Goal: Book appointment/travel/reservation

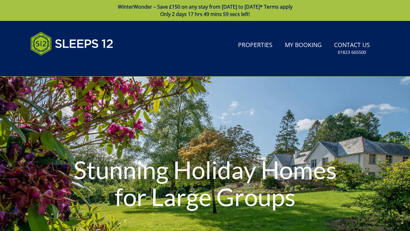
click at [235, 64] on div "Search Menu Properties My Booking Contact Us 01823 665500 Search Check Availabi…" at bounding box center [205, 48] width 369 height 41
type input "[DATE]"
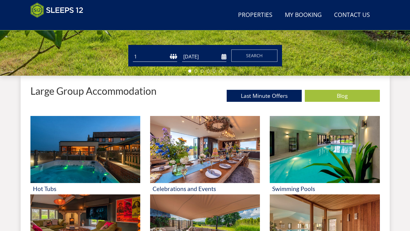
scroll to position [191, 0]
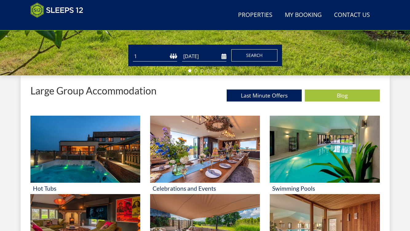
click at [264, 56] on button "Search" at bounding box center [254, 55] width 46 height 12
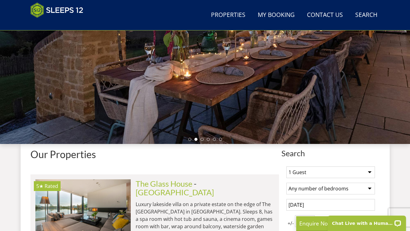
scroll to position [114, 0]
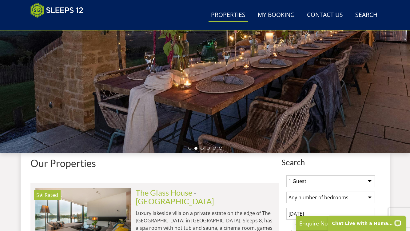
click at [228, 16] on link "Properties" at bounding box center [227, 15] width 39 height 14
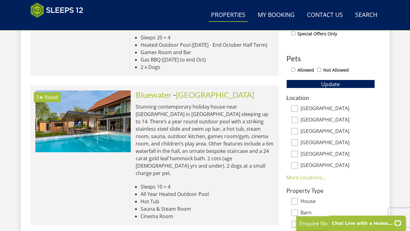
scroll to position [349, 0]
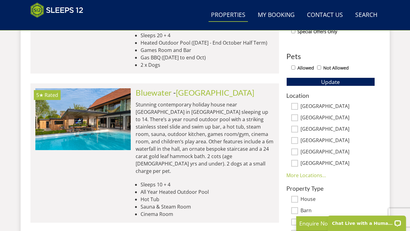
click at [228, 16] on link "Properties" at bounding box center [227, 15] width 39 height 14
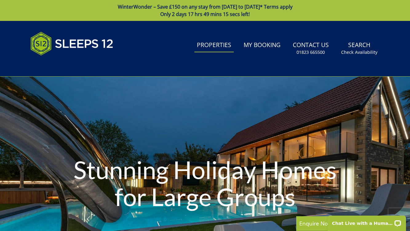
scroll to position [0, 0]
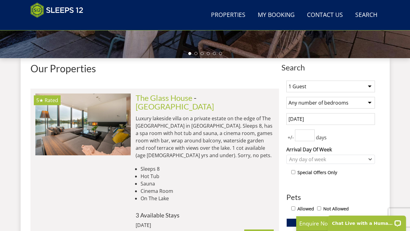
scroll to position [213, 0]
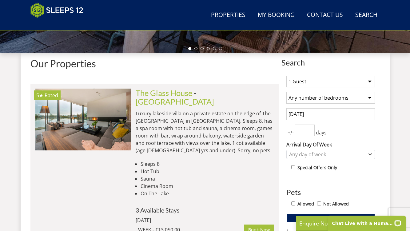
select select "10"
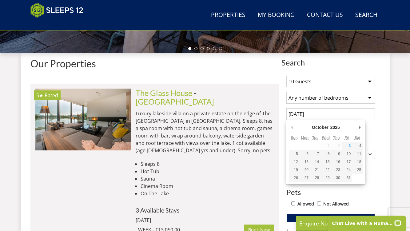
click at [327, 117] on input "3 October 2025" at bounding box center [330, 114] width 89 height 12
type input "06/03/2026"
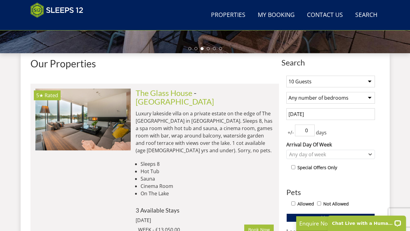
click at [311, 132] on input "0" at bounding box center [305, 130] width 20 height 12
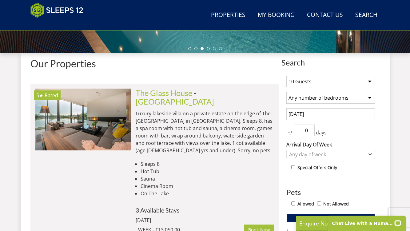
click at [309, 127] on input "0" at bounding box center [305, 130] width 20 height 12
click at [310, 132] on input "0" at bounding box center [305, 130] width 20 height 12
click at [297, 154] on div "Any day of week" at bounding box center [327, 154] width 80 height 7
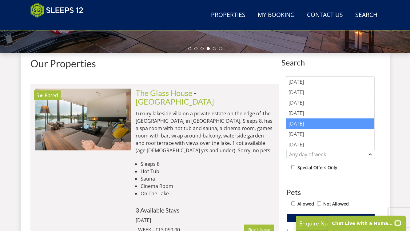
click at [297, 124] on div "Friday" at bounding box center [330, 123] width 88 height 10
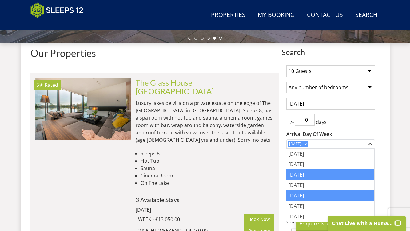
scroll to position [248, 0]
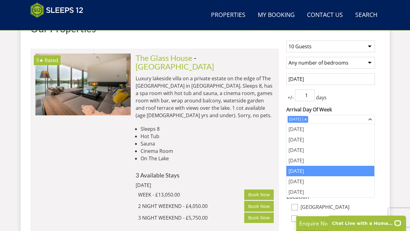
click at [310, 94] on input "1" at bounding box center [305, 95] width 20 height 12
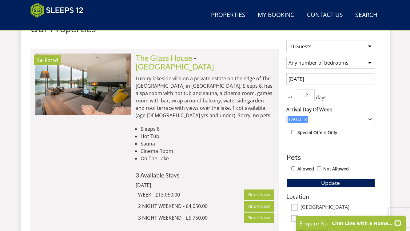
click at [310, 94] on input "2" at bounding box center [305, 95] width 20 height 12
type input "3"
click at [310, 94] on input "3" at bounding box center [305, 95] width 20 height 12
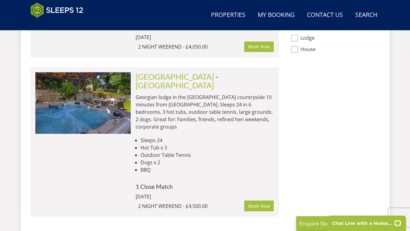
scroll to position [458, 0]
click at [295, 122] on div "Search Search 1 Guest 2 Guests 3 Guests 4 Guests 5 Guests 6 Guests 7 Guests 8 G…" at bounding box center [330, 20] width 98 height 412
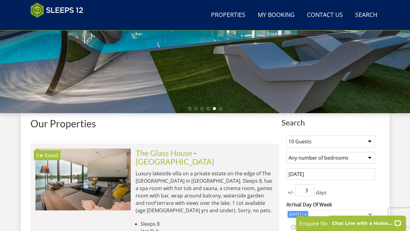
scroll to position [144, 0]
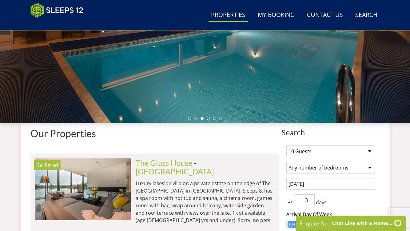
click at [225, 14] on link "Properties" at bounding box center [227, 15] width 39 height 14
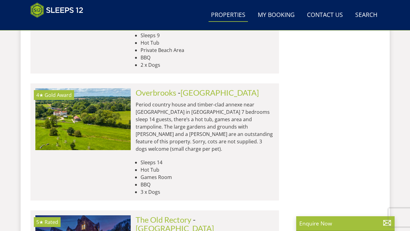
scroll to position [745, 0]
click at [175, 88] on link "Overbrooks" at bounding box center [156, 92] width 41 height 9
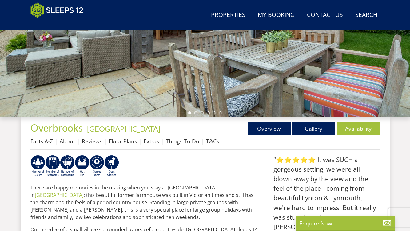
scroll to position [152, 0]
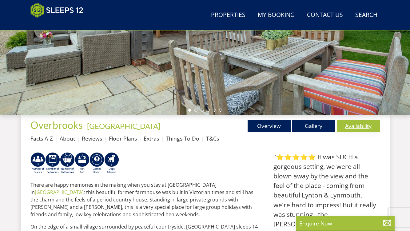
click at [360, 126] on link "Availability" at bounding box center [358, 126] width 43 height 12
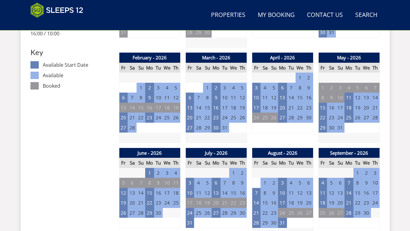
scroll to position [350, 0]
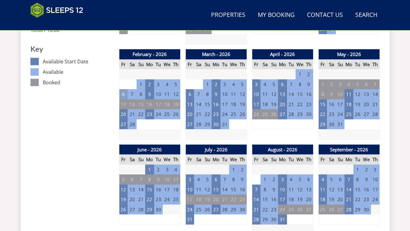
click at [124, 94] on td "6" at bounding box center [123, 94] width 9 height 10
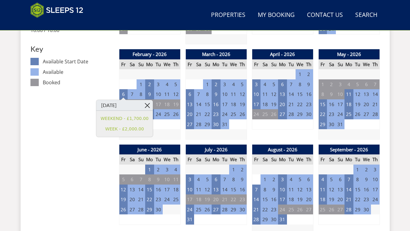
click at [144, 106] on link at bounding box center [147, 105] width 11 height 11
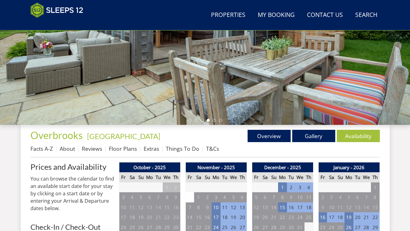
scroll to position [139, 0]
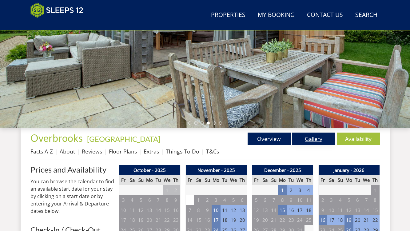
click at [315, 142] on link "Gallery" at bounding box center [313, 138] width 43 height 12
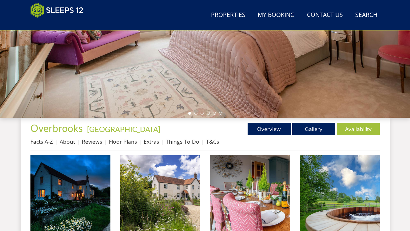
scroll to position [150, 0]
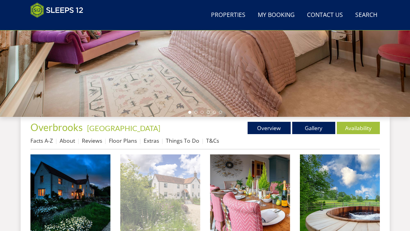
click at [170, 185] on img at bounding box center [160, 194] width 80 height 80
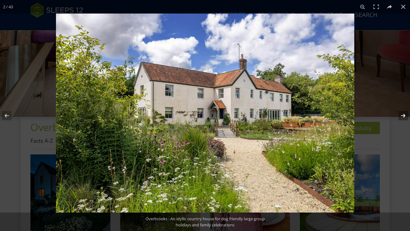
click at [404, 113] on button at bounding box center [399, 115] width 22 height 31
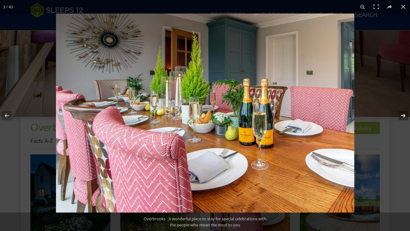
click at [404, 113] on button at bounding box center [399, 115] width 22 height 31
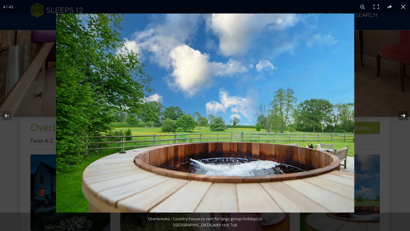
click at [404, 114] on button at bounding box center [399, 115] width 22 height 31
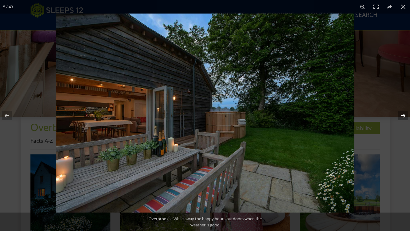
click at [404, 114] on button at bounding box center [399, 115] width 22 height 31
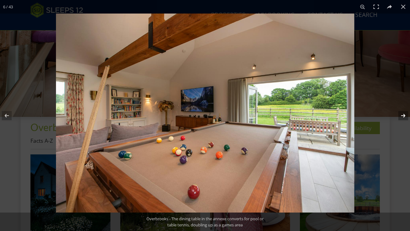
click at [404, 114] on button at bounding box center [399, 115] width 22 height 31
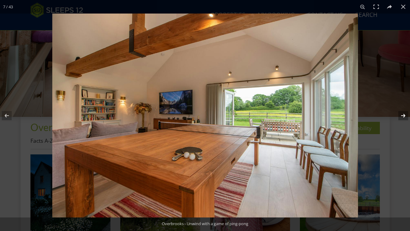
click at [404, 115] on button at bounding box center [399, 115] width 22 height 31
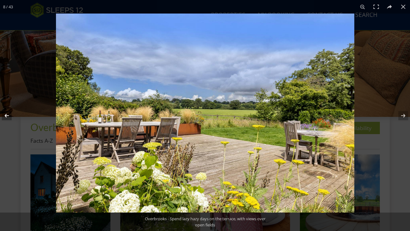
click at [8, 115] on button at bounding box center [11, 115] width 22 height 31
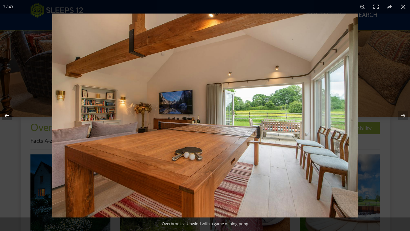
click at [8, 115] on button at bounding box center [11, 115] width 22 height 31
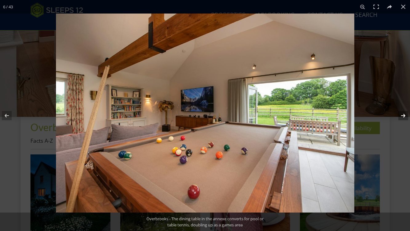
click at [404, 114] on button at bounding box center [399, 115] width 22 height 31
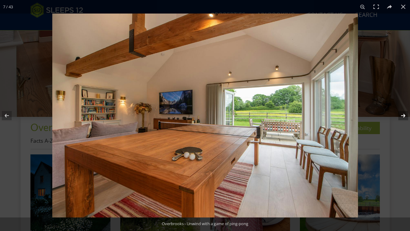
click at [404, 114] on button at bounding box center [399, 115] width 22 height 31
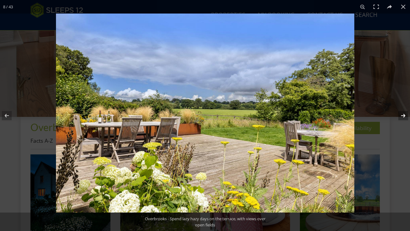
click at [404, 114] on button at bounding box center [399, 115] width 22 height 31
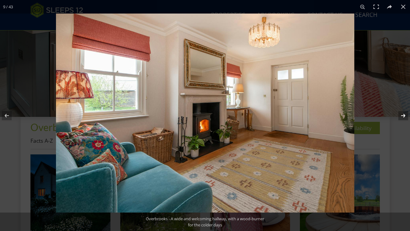
click at [404, 115] on button at bounding box center [399, 115] width 22 height 31
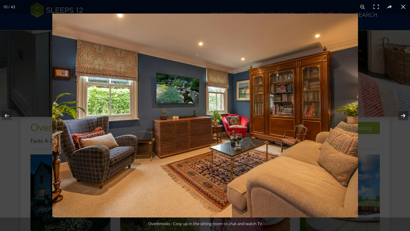
click at [404, 115] on button at bounding box center [399, 115] width 22 height 31
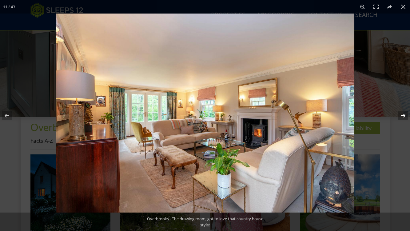
click at [404, 116] on button at bounding box center [399, 115] width 22 height 31
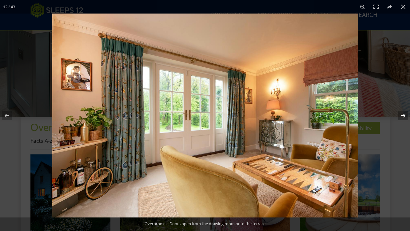
click at [404, 116] on button at bounding box center [399, 115] width 22 height 31
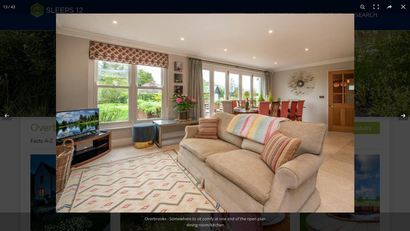
click at [404, 116] on button at bounding box center [399, 115] width 22 height 31
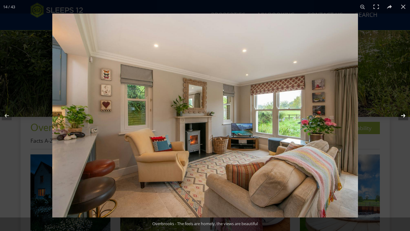
click at [403, 116] on button at bounding box center [399, 115] width 22 height 31
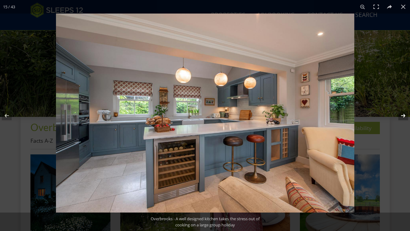
click at [403, 116] on button at bounding box center [399, 115] width 22 height 31
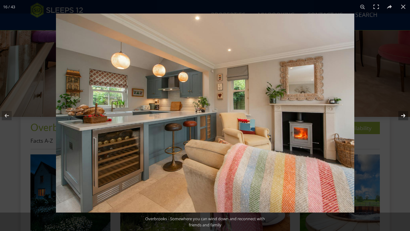
click at [404, 116] on button at bounding box center [399, 115] width 22 height 31
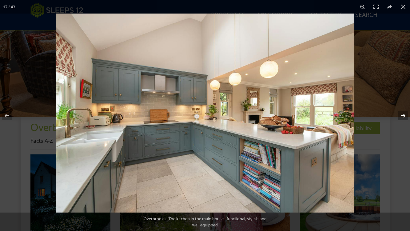
click at [404, 116] on button at bounding box center [399, 115] width 22 height 31
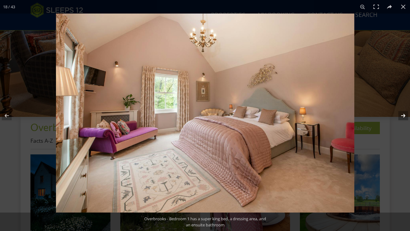
click at [404, 116] on button at bounding box center [399, 115] width 22 height 31
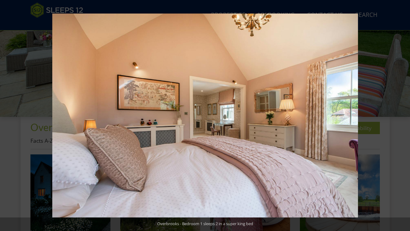
click at [404, 116] on button at bounding box center [399, 115] width 22 height 31
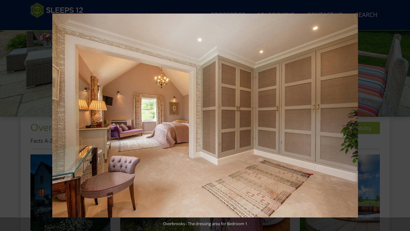
click at [404, 116] on button at bounding box center [399, 115] width 22 height 31
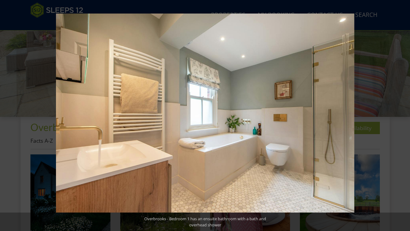
click at [404, 116] on button at bounding box center [399, 115] width 22 height 31
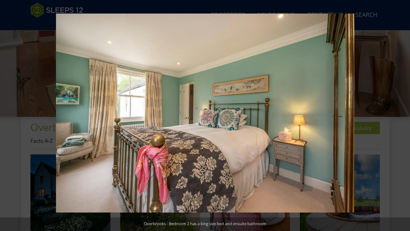
click at [404, 116] on button at bounding box center [399, 115] width 22 height 31
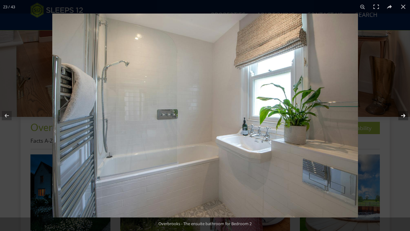
click at [404, 116] on button at bounding box center [399, 115] width 22 height 31
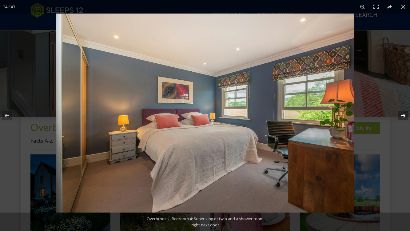
click at [404, 116] on button at bounding box center [399, 115] width 22 height 31
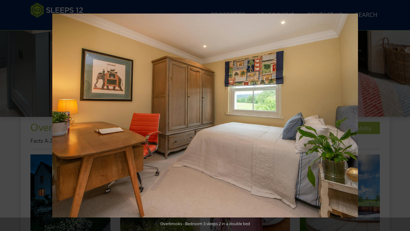
click at [404, 116] on button at bounding box center [399, 115] width 22 height 31
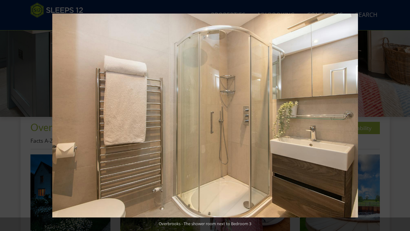
click at [404, 116] on button at bounding box center [399, 115] width 22 height 31
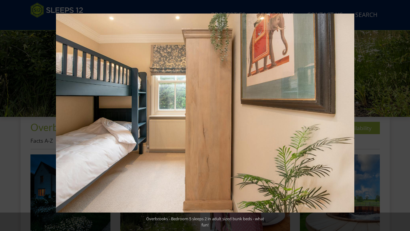
click at [404, 116] on button at bounding box center [399, 115] width 22 height 31
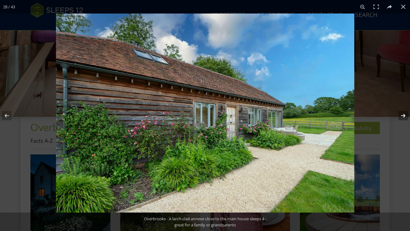
click at [401, 115] on button at bounding box center [399, 115] width 22 height 31
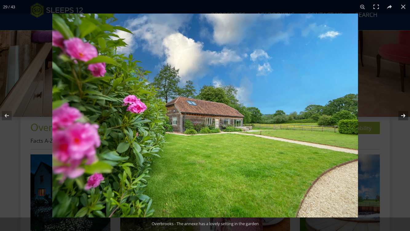
click at [401, 115] on button at bounding box center [399, 115] width 22 height 31
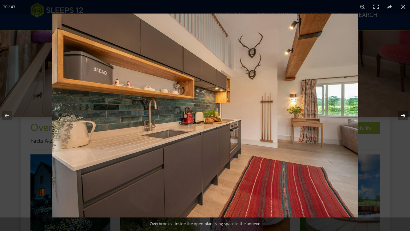
click at [400, 115] on button at bounding box center [399, 115] width 22 height 31
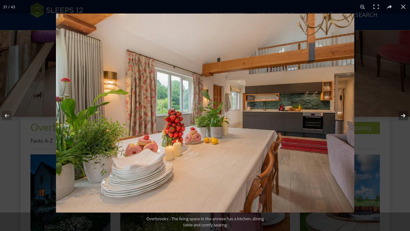
click at [400, 115] on button at bounding box center [399, 115] width 22 height 31
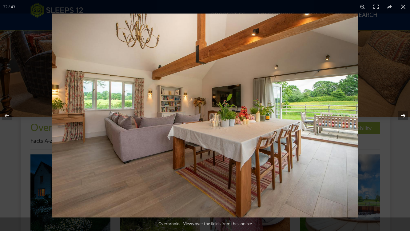
click at [400, 114] on button at bounding box center [399, 115] width 22 height 31
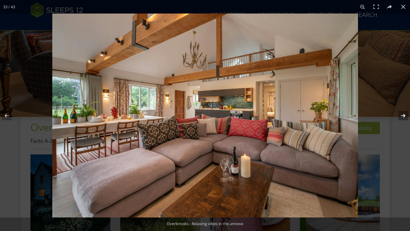
click at [400, 114] on button at bounding box center [399, 115] width 22 height 31
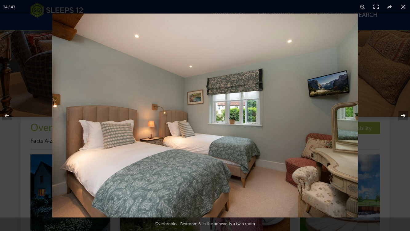
click at [400, 114] on button at bounding box center [399, 115] width 22 height 31
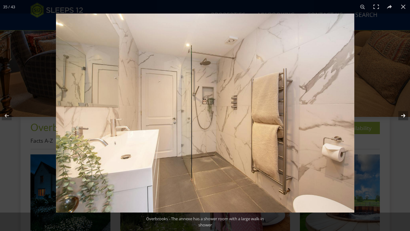
click at [400, 114] on button at bounding box center [399, 115] width 22 height 31
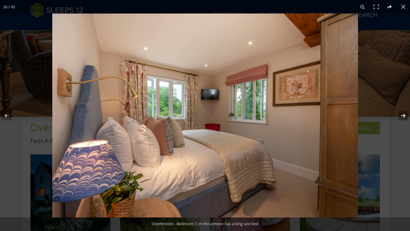
click at [400, 114] on button at bounding box center [399, 115] width 22 height 31
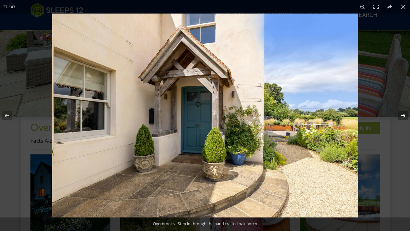
click at [399, 114] on button at bounding box center [399, 115] width 22 height 31
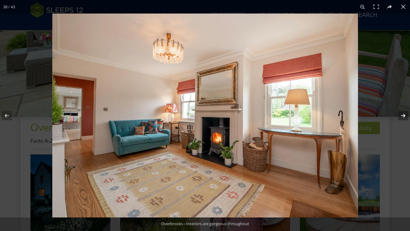
click at [399, 114] on button at bounding box center [399, 115] width 22 height 31
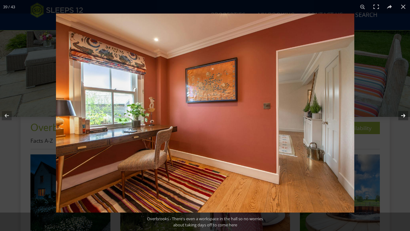
click at [399, 114] on button at bounding box center [399, 115] width 22 height 31
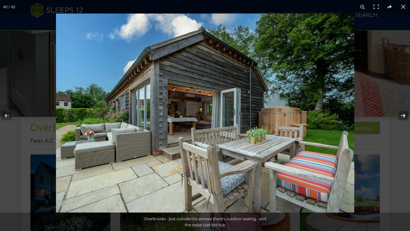
click at [399, 114] on button at bounding box center [399, 115] width 22 height 31
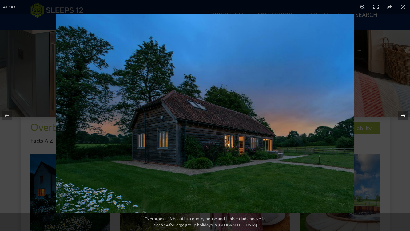
click at [400, 115] on button at bounding box center [399, 115] width 22 height 31
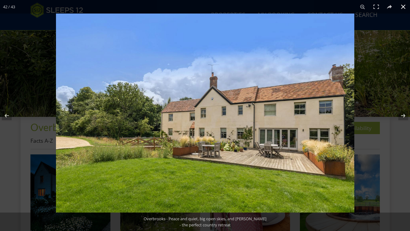
click at [403, 6] on button at bounding box center [403, 7] width 14 height 14
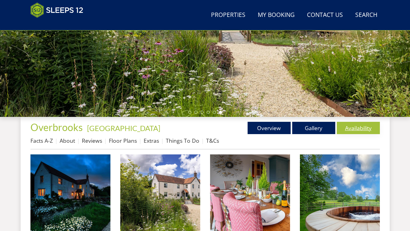
click at [354, 128] on link "Availability" at bounding box center [358, 128] width 43 height 12
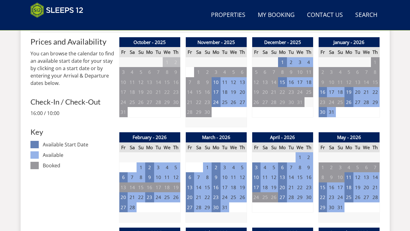
scroll to position [270, 0]
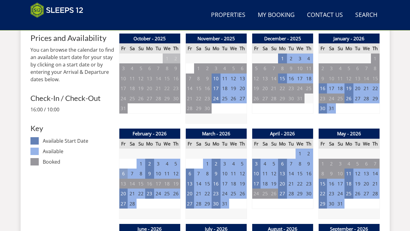
click at [123, 171] on td "6" at bounding box center [123, 173] width 9 height 10
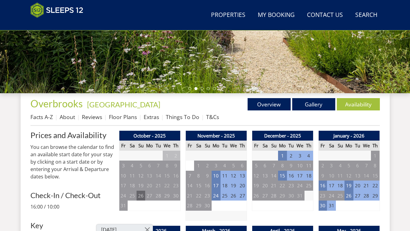
scroll to position [174, 0]
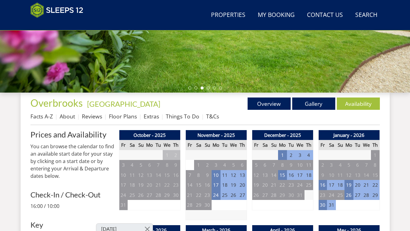
click at [141, 201] on td "2" at bounding box center [140, 205] width 9 height 10
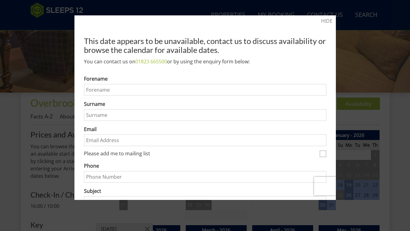
click at [8, 94] on div at bounding box center [205, 115] width 410 height 231
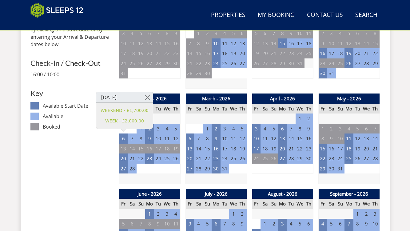
scroll to position [132, 0]
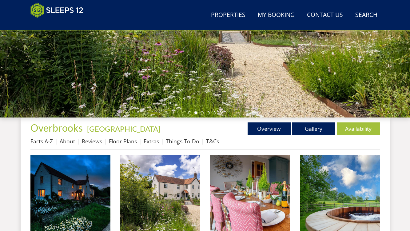
scroll to position [150, 0]
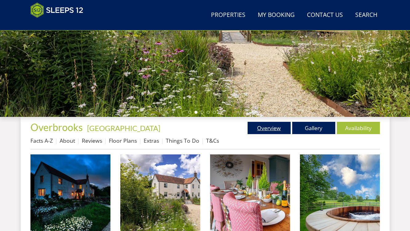
click at [279, 128] on link "Overview" at bounding box center [268, 128] width 43 height 12
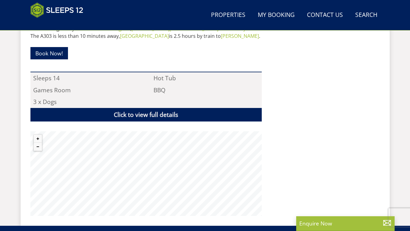
scroll to position [404, 0]
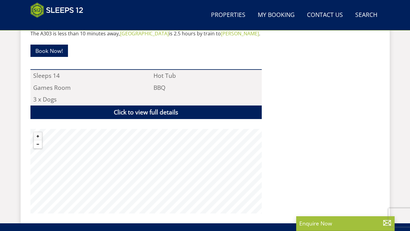
click at [37, 144] on button "Zoom out" at bounding box center [38, 144] width 8 height 8
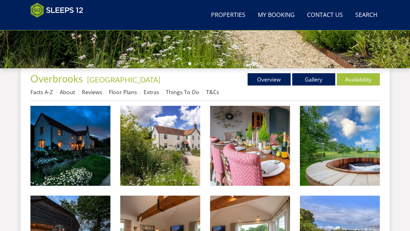
scroll to position [247, 0]
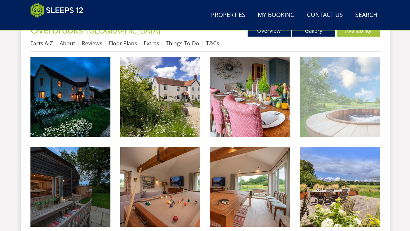
click at [323, 127] on img at bounding box center [340, 97] width 80 height 80
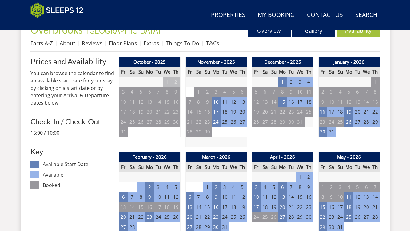
scroll to position [139, 0]
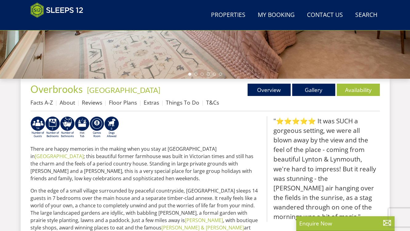
scroll to position [184, 0]
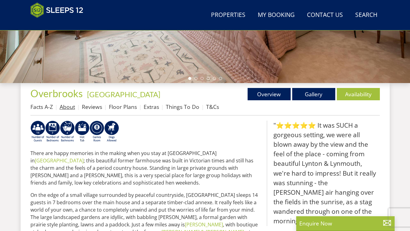
click at [67, 106] on link "About" at bounding box center [67, 106] width 15 height 7
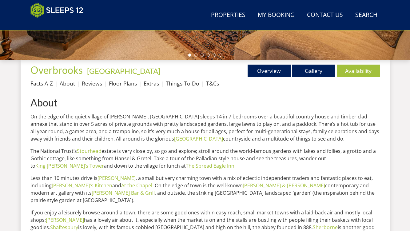
scroll to position [207, 0]
click at [123, 86] on link "Floor Plans" at bounding box center [123, 83] width 28 height 7
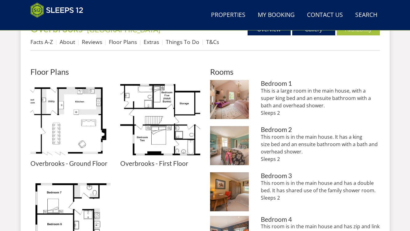
scroll to position [248, 0]
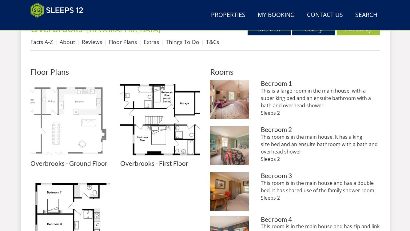
click at [72, 108] on img at bounding box center [70, 120] width 80 height 80
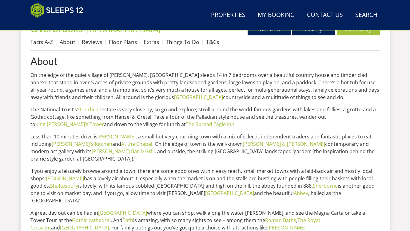
scroll to position [207, 0]
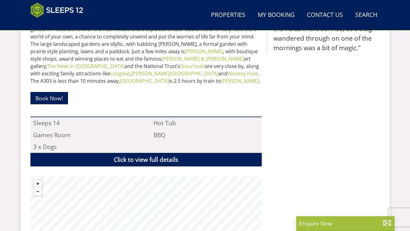
scroll to position [346, 0]
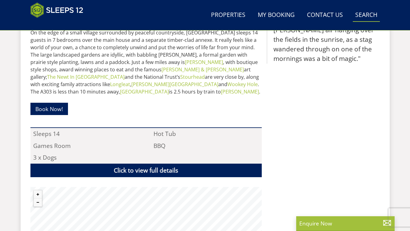
click at [364, 16] on link "Search Check Availability" at bounding box center [366, 15] width 27 height 14
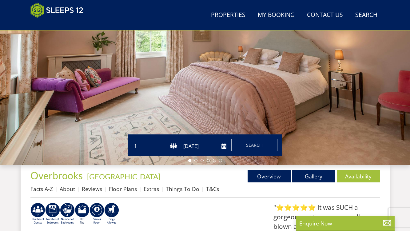
scroll to position [105, 0]
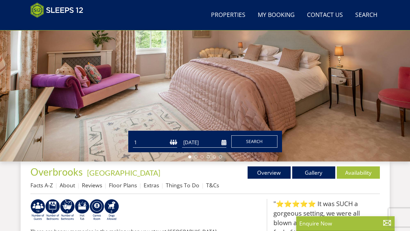
click at [251, 141] on span "Search" at bounding box center [254, 141] width 17 height 6
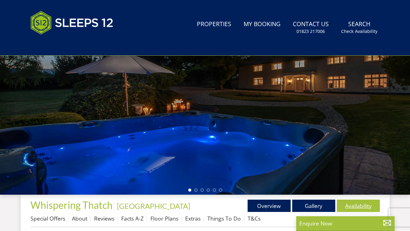
click at [352, 206] on link "Availability" at bounding box center [358, 205] width 43 height 12
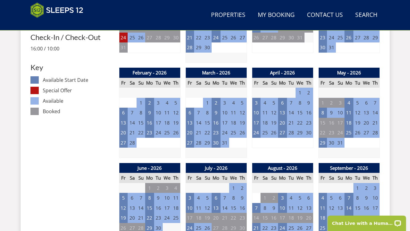
scroll to position [344, 0]
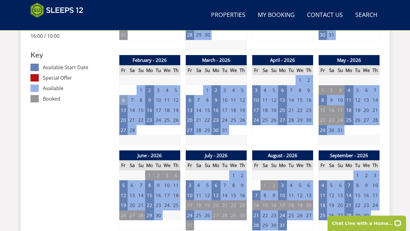
click at [123, 100] on td "6" at bounding box center [123, 100] width 9 height 10
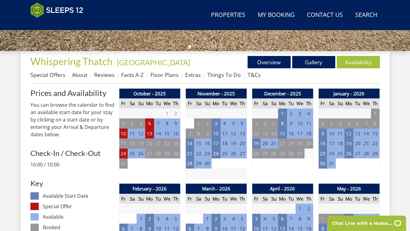
scroll to position [213, 0]
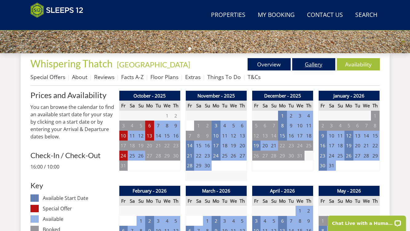
click at [315, 65] on link "Gallery" at bounding box center [313, 64] width 43 height 12
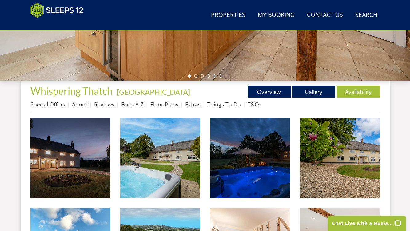
scroll to position [183, 0]
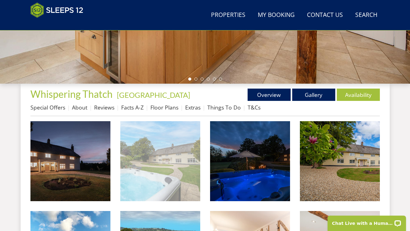
click at [160, 147] on img at bounding box center [160, 161] width 80 height 80
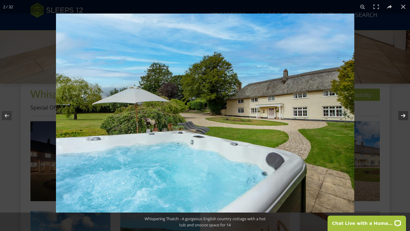
click at [403, 114] on button at bounding box center [399, 115] width 22 height 31
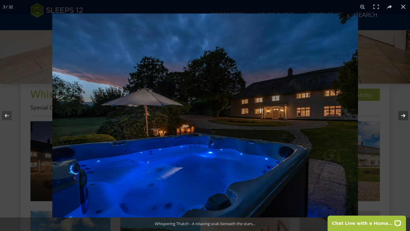
click at [403, 114] on button at bounding box center [399, 115] width 22 height 31
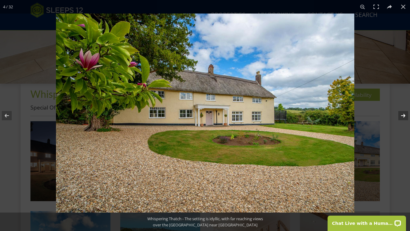
click at [403, 114] on button at bounding box center [399, 115] width 22 height 31
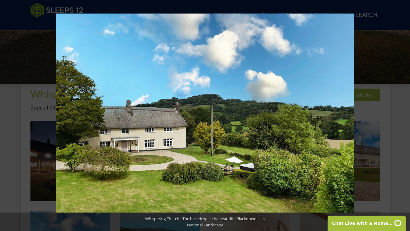
click at [403, 114] on button at bounding box center [399, 115] width 22 height 31
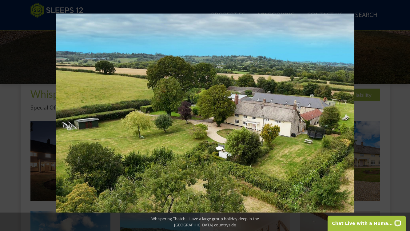
click at [403, 114] on button at bounding box center [399, 115] width 22 height 31
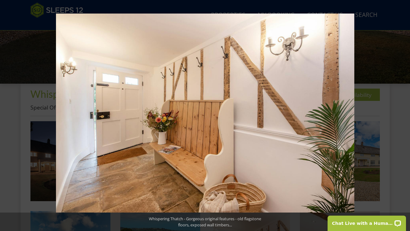
click at [403, 114] on button at bounding box center [399, 115] width 22 height 31
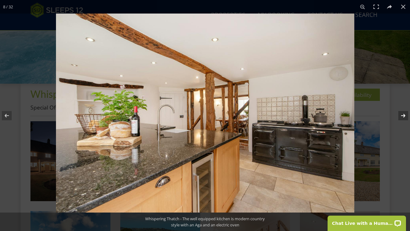
click at [403, 114] on button at bounding box center [399, 115] width 22 height 31
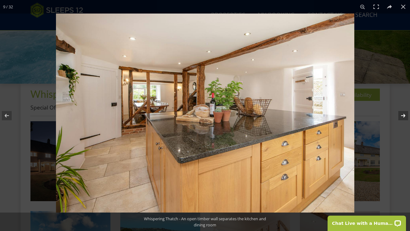
click at [403, 114] on button at bounding box center [399, 115] width 22 height 31
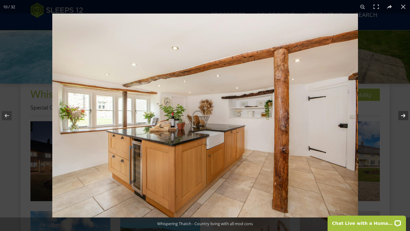
click at [402, 114] on button at bounding box center [399, 115] width 22 height 31
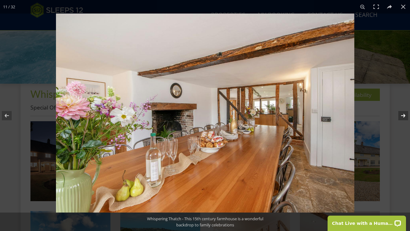
click at [402, 114] on button at bounding box center [399, 115] width 22 height 31
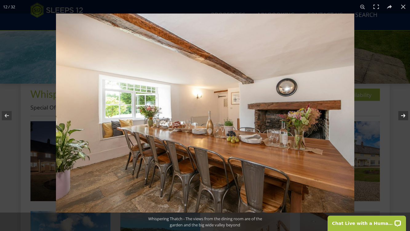
click at [402, 115] on button at bounding box center [399, 115] width 22 height 31
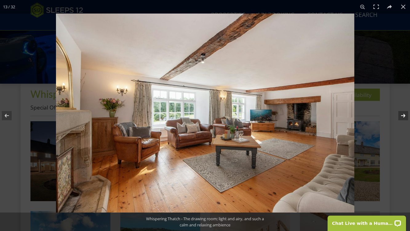
click at [402, 115] on button at bounding box center [399, 115] width 22 height 31
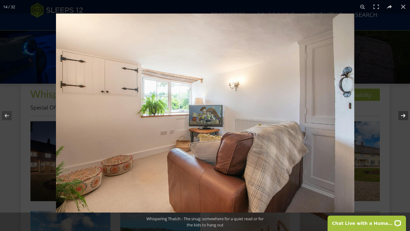
click at [402, 115] on button at bounding box center [399, 115] width 22 height 31
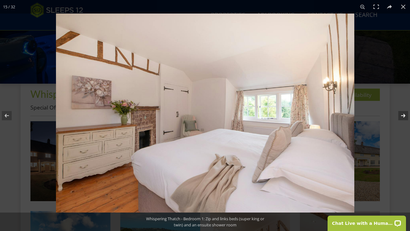
click at [402, 115] on button at bounding box center [399, 115] width 22 height 31
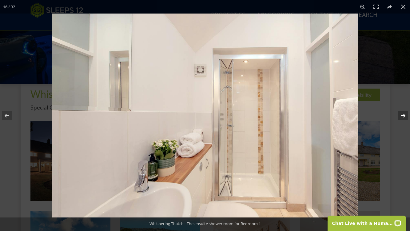
click at [402, 115] on button at bounding box center [399, 115] width 22 height 31
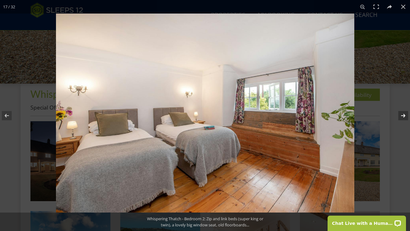
click at [404, 118] on button at bounding box center [399, 115] width 22 height 31
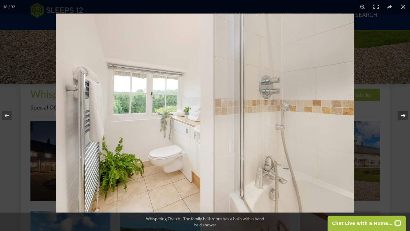
click at [404, 118] on button at bounding box center [399, 115] width 22 height 31
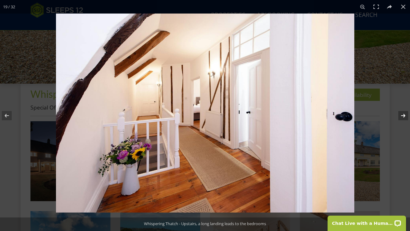
click at [404, 118] on button at bounding box center [399, 115] width 22 height 31
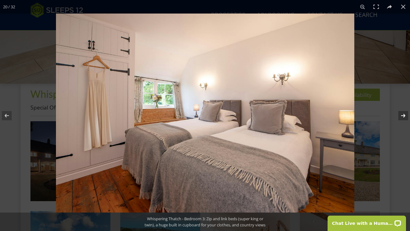
click at [404, 117] on button at bounding box center [399, 115] width 22 height 31
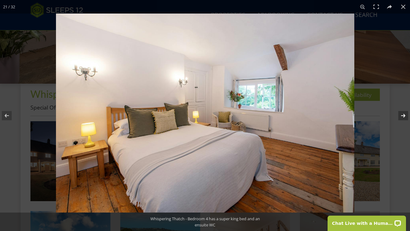
click at [402, 117] on button at bounding box center [399, 115] width 22 height 31
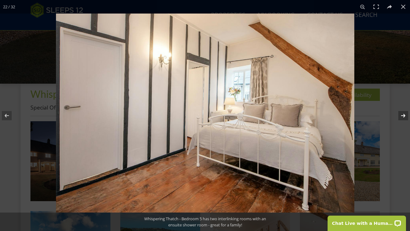
click at [402, 117] on button at bounding box center [399, 115] width 22 height 31
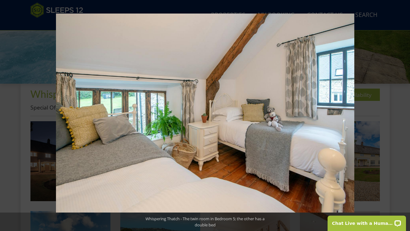
click at [402, 117] on button at bounding box center [399, 115] width 22 height 31
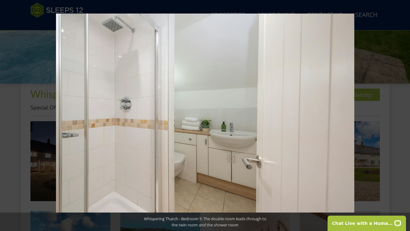
click at [402, 117] on button at bounding box center [399, 115] width 22 height 31
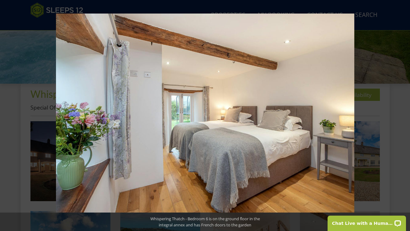
click at [402, 117] on button at bounding box center [399, 115] width 22 height 31
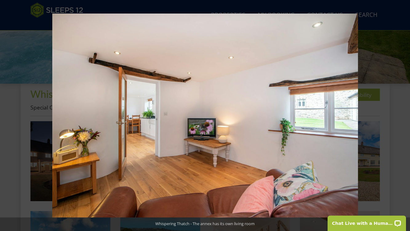
click at [402, 117] on button at bounding box center [399, 115] width 22 height 31
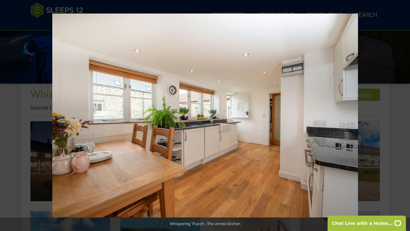
click at [402, 117] on button at bounding box center [399, 115] width 22 height 31
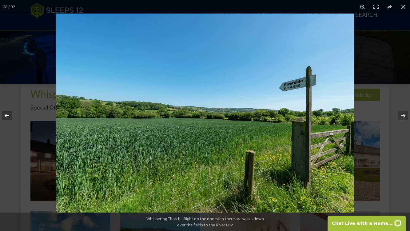
click at [7, 114] on button at bounding box center [11, 115] width 22 height 31
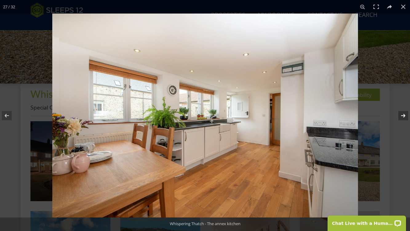
click at [402, 116] on button at bounding box center [399, 115] width 22 height 31
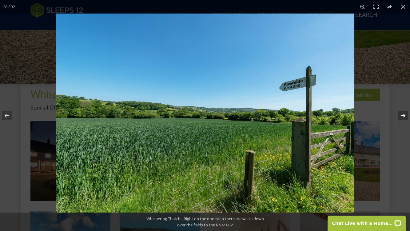
click at [402, 116] on button at bounding box center [399, 115] width 22 height 31
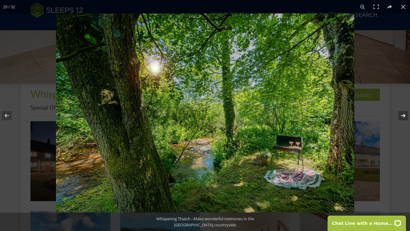
click at [402, 116] on button at bounding box center [399, 115] width 22 height 31
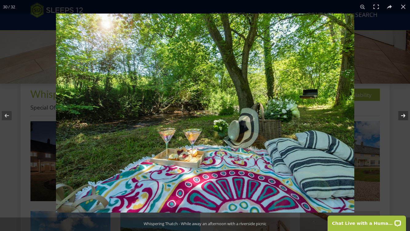
click at [402, 116] on button at bounding box center [399, 115] width 22 height 31
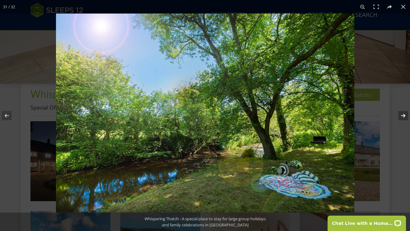
click at [402, 116] on button at bounding box center [399, 115] width 22 height 31
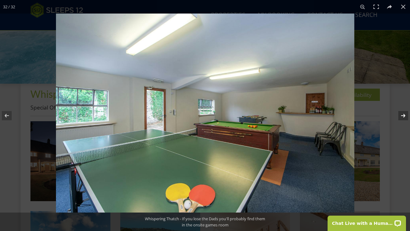
click at [404, 115] on button at bounding box center [399, 115] width 22 height 31
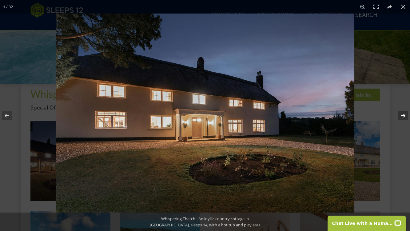
click at [404, 115] on button at bounding box center [399, 115] width 22 height 31
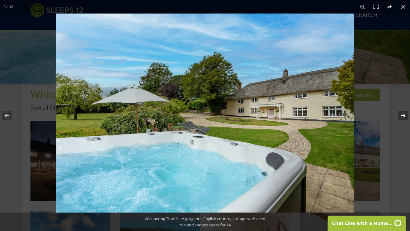
click at [404, 115] on button at bounding box center [399, 115] width 22 height 31
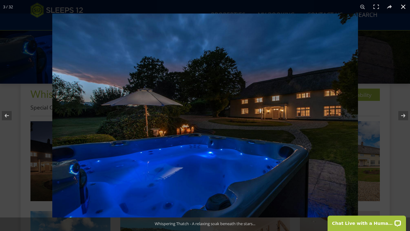
click at [403, 6] on button at bounding box center [403, 7] width 14 height 14
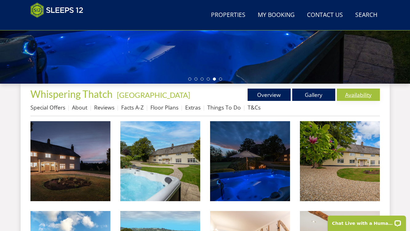
click at [360, 95] on link "Availability" at bounding box center [358, 95] width 43 height 12
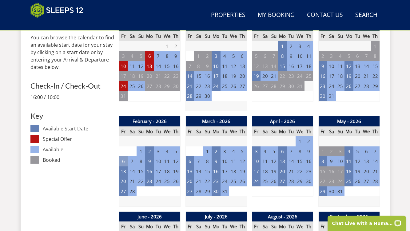
click at [123, 160] on td "6" at bounding box center [123, 161] width 9 height 10
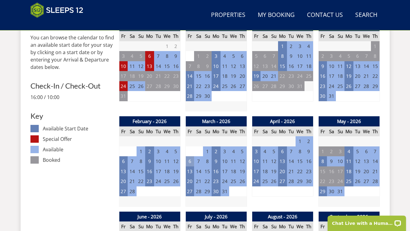
click at [191, 161] on td "6" at bounding box center [189, 161] width 9 height 10
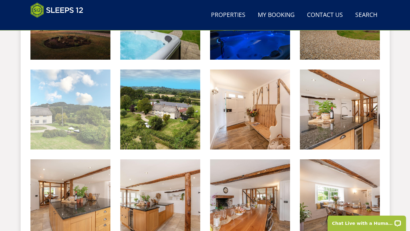
scroll to position [326, 0]
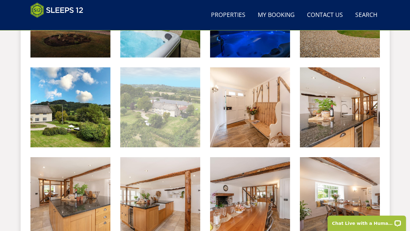
click at [163, 125] on img at bounding box center [160, 107] width 80 height 80
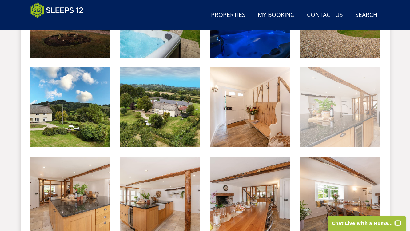
click at [324, 121] on img at bounding box center [340, 107] width 80 height 80
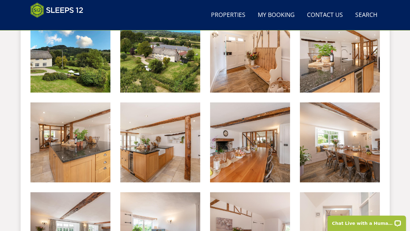
scroll to position [385, 0]
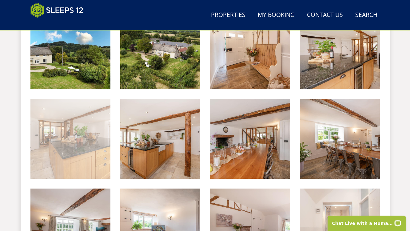
click at [102, 150] on img at bounding box center [70, 139] width 80 height 80
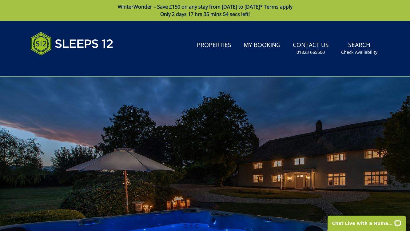
scroll to position [0, 0]
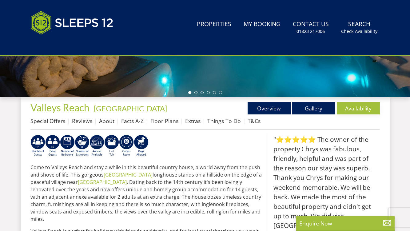
click at [362, 110] on link "Availability" at bounding box center [358, 108] width 43 height 12
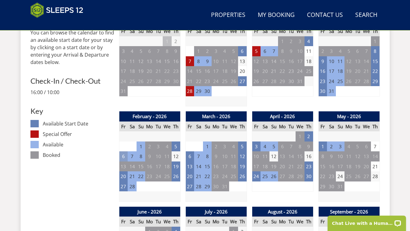
click at [124, 154] on td "6" at bounding box center [123, 156] width 9 height 10
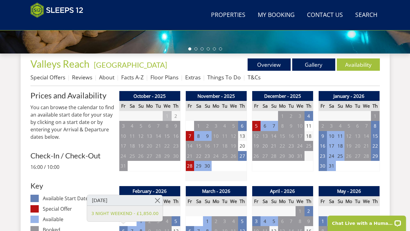
scroll to position [196, 0]
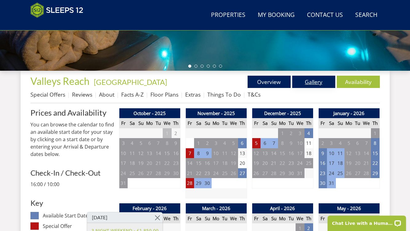
click at [316, 82] on link "Gallery" at bounding box center [313, 82] width 43 height 12
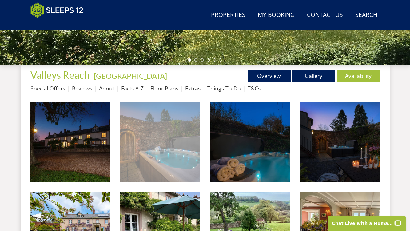
click at [158, 142] on img at bounding box center [160, 142] width 80 height 80
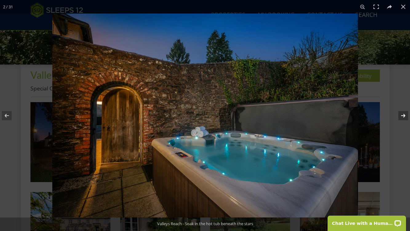
click at [405, 113] on button at bounding box center [399, 115] width 22 height 31
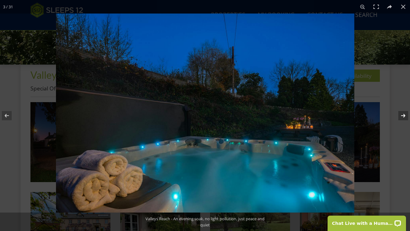
click at [405, 113] on button at bounding box center [399, 115] width 22 height 31
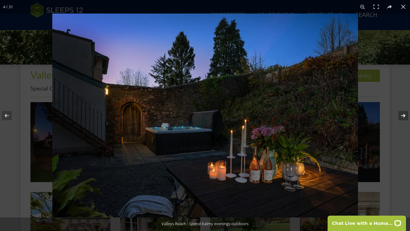
click at [405, 113] on button at bounding box center [399, 115] width 22 height 31
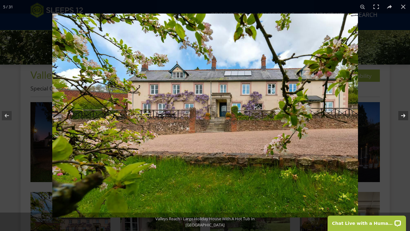
click at [405, 114] on button at bounding box center [399, 115] width 22 height 31
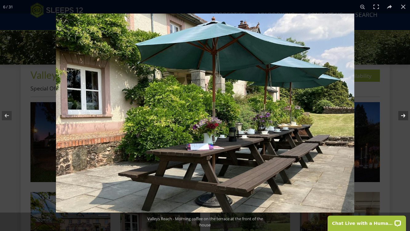
click at [405, 114] on button at bounding box center [399, 115] width 22 height 31
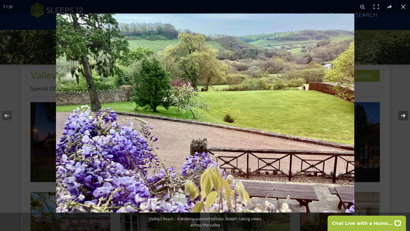
click at [405, 114] on button at bounding box center [399, 115] width 22 height 31
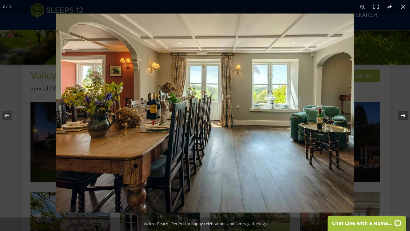
click at [405, 114] on button at bounding box center [399, 115] width 22 height 31
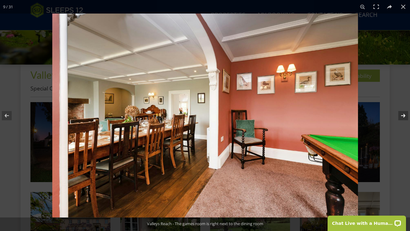
click at [405, 114] on button at bounding box center [399, 115] width 22 height 31
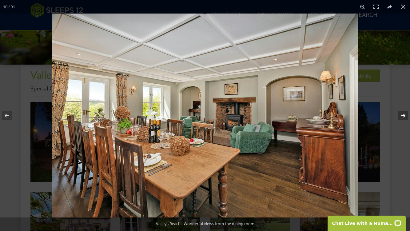
click at [405, 114] on button at bounding box center [399, 115] width 22 height 31
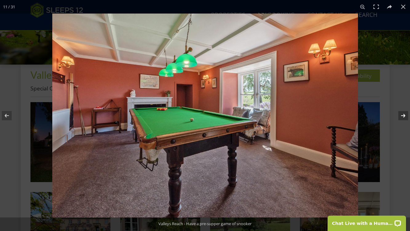
click at [405, 114] on button at bounding box center [399, 115] width 22 height 31
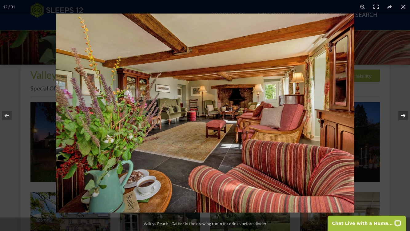
click at [405, 114] on button at bounding box center [399, 115] width 22 height 31
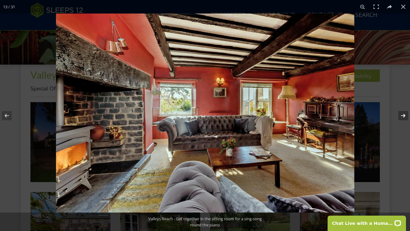
click at [405, 114] on button at bounding box center [399, 115] width 22 height 31
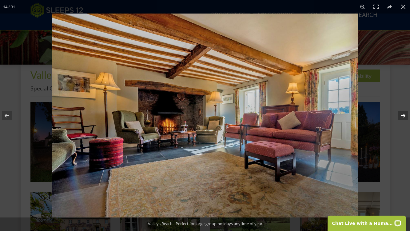
click at [405, 115] on button at bounding box center [399, 115] width 22 height 31
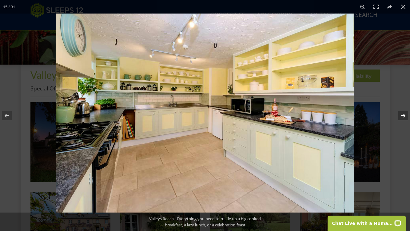
click at [405, 115] on button at bounding box center [399, 115] width 22 height 31
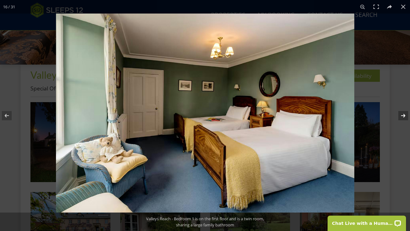
click at [405, 115] on button at bounding box center [399, 115] width 22 height 31
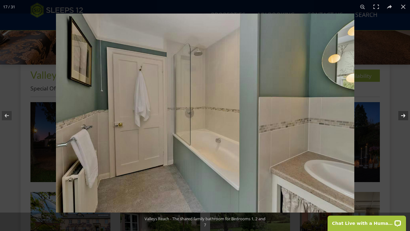
click at [405, 115] on button at bounding box center [399, 115] width 22 height 31
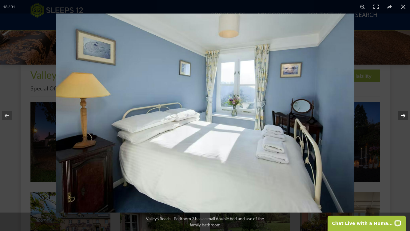
click at [405, 115] on button at bounding box center [399, 115] width 22 height 31
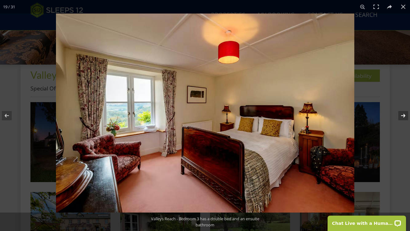
click at [405, 115] on button at bounding box center [399, 115] width 22 height 31
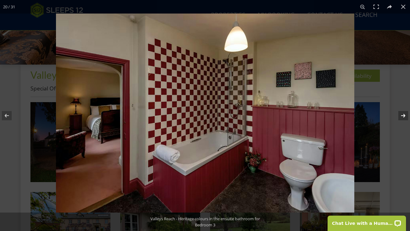
click at [405, 115] on button at bounding box center [399, 115] width 22 height 31
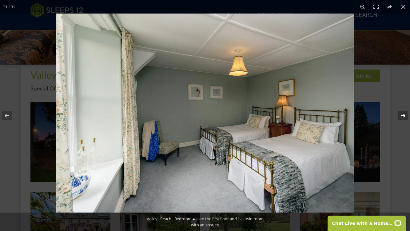
click at [405, 115] on button at bounding box center [399, 115] width 22 height 31
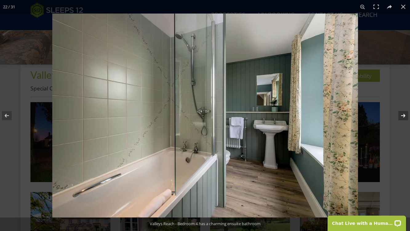
click at [405, 115] on button at bounding box center [399, 115] width 22 height 31
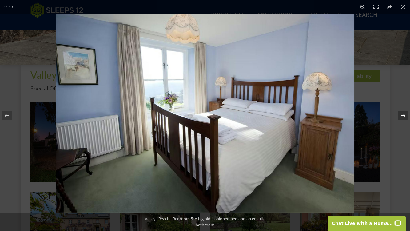
click at [405, 115] on button at bounding box center [399, 115] width 22 height 31
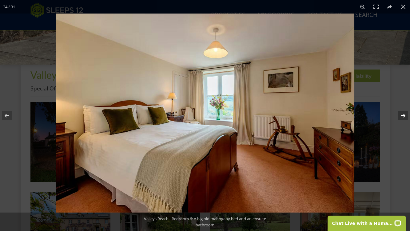
click at [405, 115] on button at bounding box center [399, 115] width 22 height 31
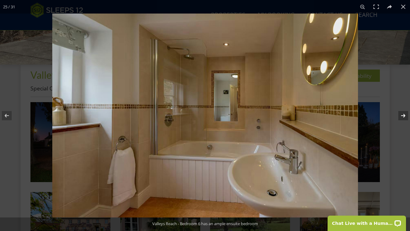
click at [405, 115] on button at bounding box center [399, 115] width 22 height 31
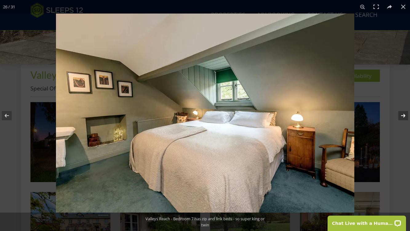
click at [405, 115] on button at bounding box center [399, 115] width 22 height 31
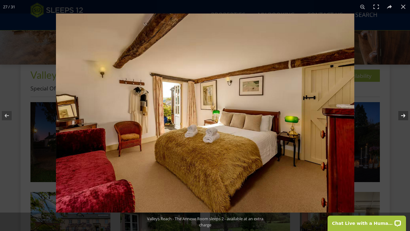
click at [405, 115] on button at bounding box center [399, 115] width 22 height 31
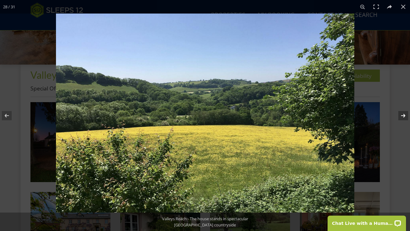
click at [405, 115] on button at bounding box center [399, 115] width 22 height 31
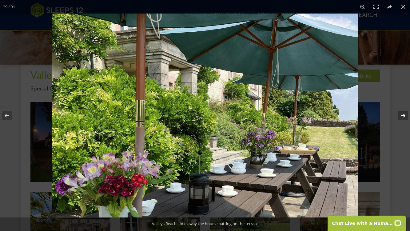
click at [405, 115] on button at bounding box center [399, 115] width 22 height 31
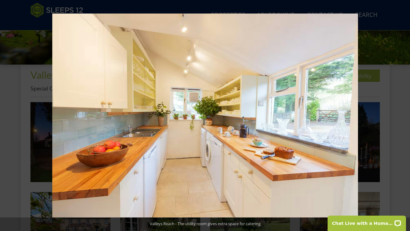
click at [405, 115] on button at bounding box center [399, 115] width 22 height 31
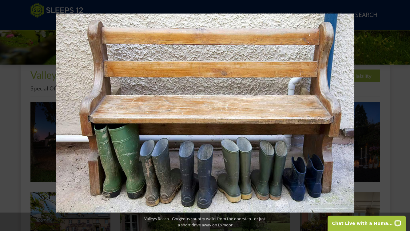
click at [405, 115] on button at bounding box center [399, 115] width 22 height 31
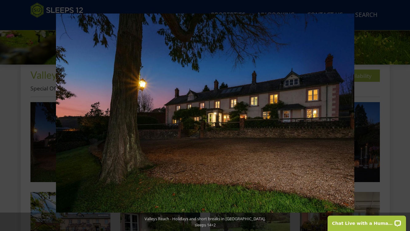
click at [405, 115] on button at bounding box center [399, 115] width 22 height 31
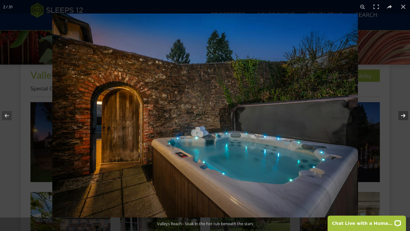
click at [405, 115] on button at bounding box center [399, 115] width 22 height 31
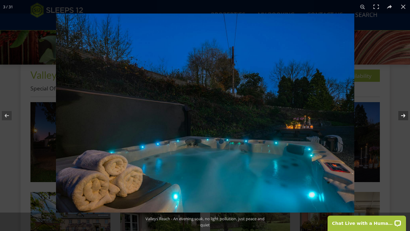
click at [405, 115] on button at bounding box center [399, 115] width 22 height 31
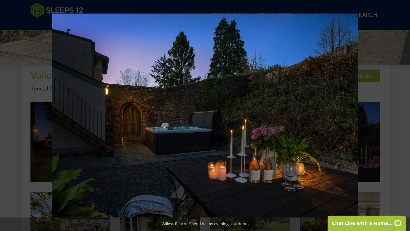
click at [405, 113] on button at bounding box center [399, 115] width 22 height 31
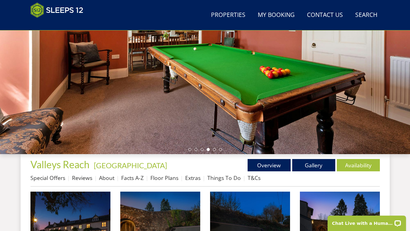
scroll to position [111, 0]
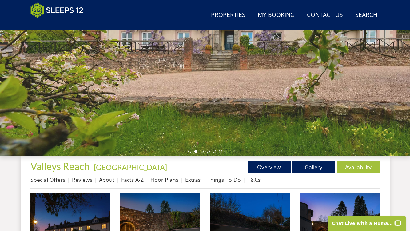
click at [405, 113] on div at bounding box center [205, 48] width 410 height 215
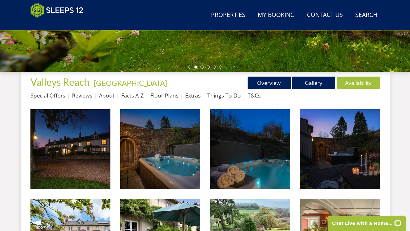
scroll to position [198, 0]
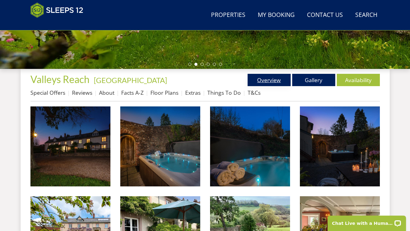
click at [268, 80] on link "Overview" at bounding box center [268, 80] width 43 height 12
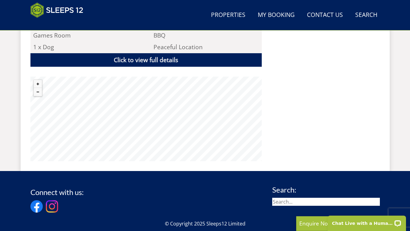
scroll to position [445, 0]
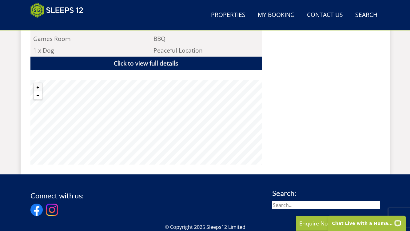
click at [37, 91] on button "Zoom out" at bounding box center [38, 95] width 8 height 8
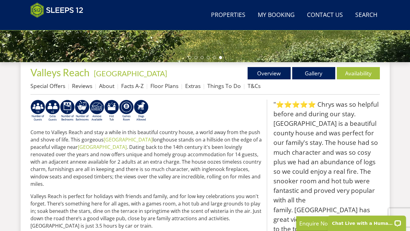
scroll to position [203, 0]
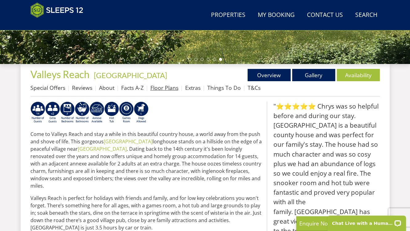
click at [173, 87] on link "Floor Plans" at bounding box center [164, 87] width 28 height 7
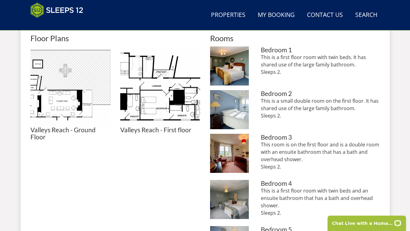
scroll to position [283, 0]
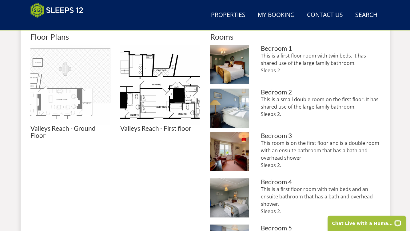
click at [76, 78] on img at bounding box center [70, 85] width 80 height 80
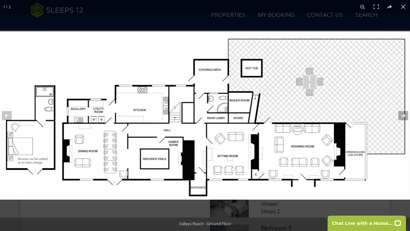
click at [402, 116] on button at bounding box center [399, 115] width 22 height 31
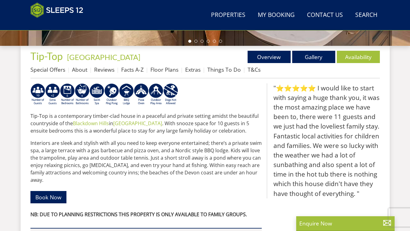
scroll to position [221, 0]
click at [357, 60] on link "Availability" at bounding box center [358, 57] width 43 height 12
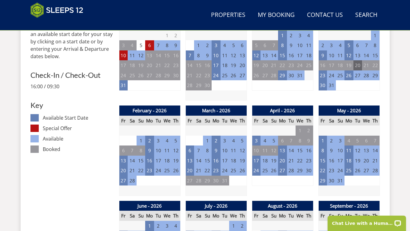
scroll to position [300, 0]
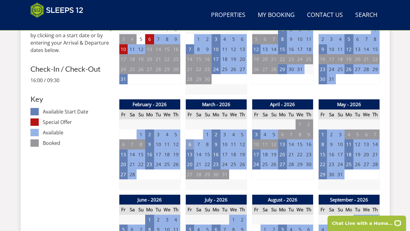
click at [190, 143] on td "6" at bounding box center [189, 144] width 9 height 10
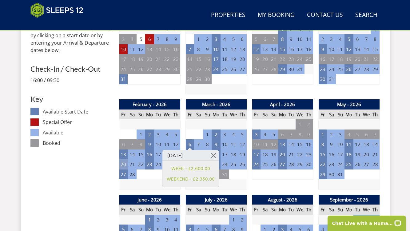
click at [125, 162] on td "20" at bounding box center [123, 164] width 9 height 10
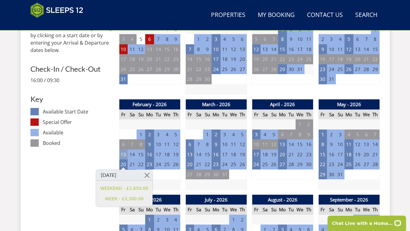
click at [124, 153] on td "13" at bounding box center [123, 154] width 9 height 10
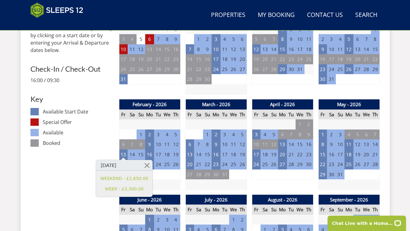
click at [166, 179] on td at bounding box center [149, 184] width 61 height 10
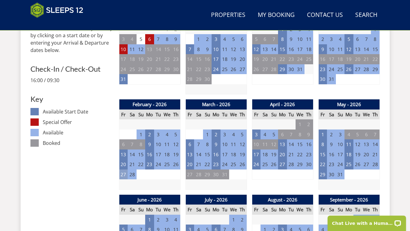
click at [123, 171] on td "27" at bounding box center [123, 174] width 9 height 10
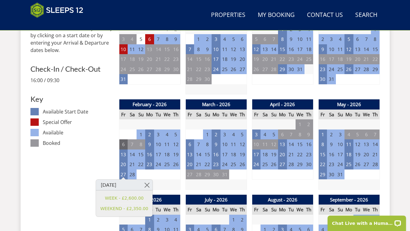
click at [123, 143] on td "6" at bounding box center [123, 144] width 9 height 10
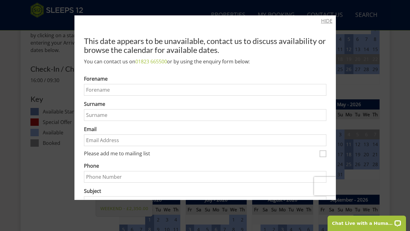
click at [326, 20] on link "HIDE" at bounding box center [326, 20] width 11 height 7
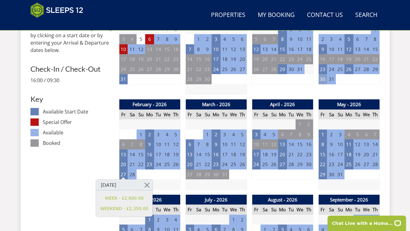
click at [322, 75] on td "30" at bounding box center [322, 79] width 9 height 10
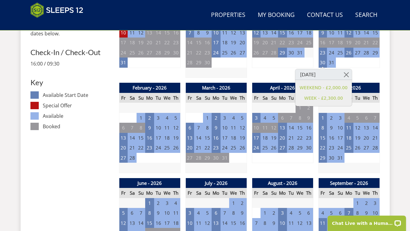
scroll to position [317, 0]
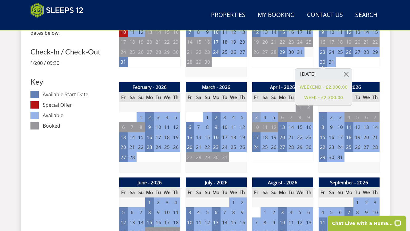
click at [256, 115] on td "3" at bounding box center [256, 117] width 9 height 10
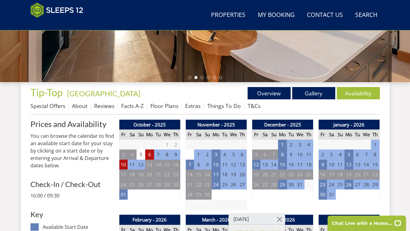
scroll to position [164, 0]
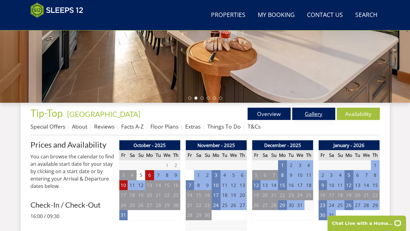
click at [316, 115] on link "Gallery" at bounding box center [313, 114] width 43 height 12
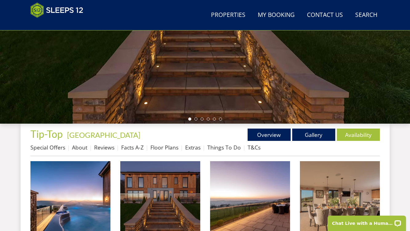
scroll to position [171, 0]
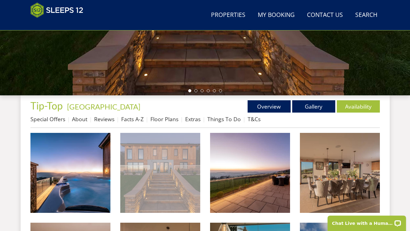
click at [135, 158] on img at bounding box center [160, 173] width 80 height 80
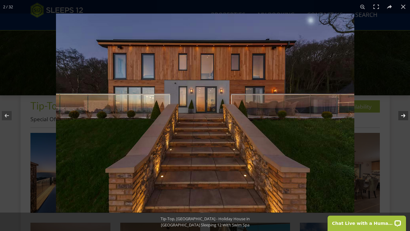
click at [405, 116] on button at bounding box center [399, 115] width 22 height 31
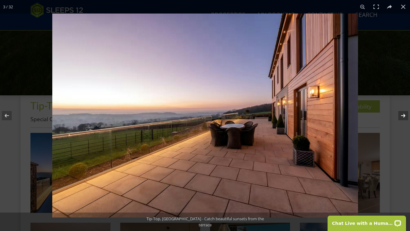
click at [405, 116] on button at bounding box center [399, 115] width 22 height 31
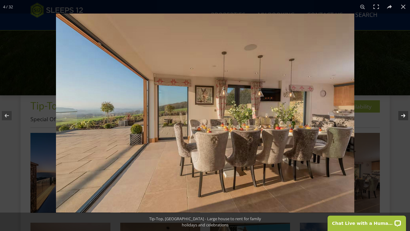
click at [405, 116] on button at bounding box center [399, 115] width 22 height 31
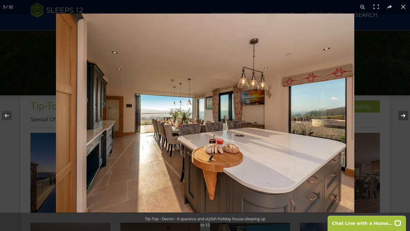
click at [405, 117] on button at bounding box center [399, 115] width 22 height 31
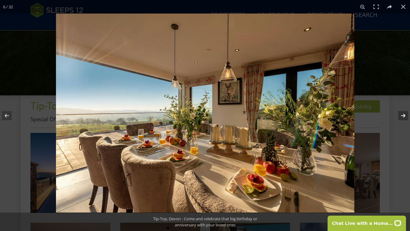
click at [405, 117] on button at bounding box center [399, 115] width 22 height 31
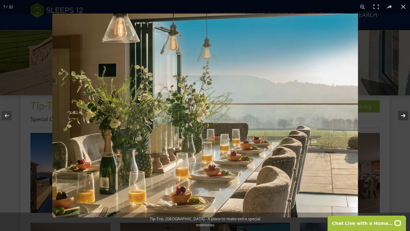
click at [405, 117] on button at bounding box center [399, 115] width 22 height 31
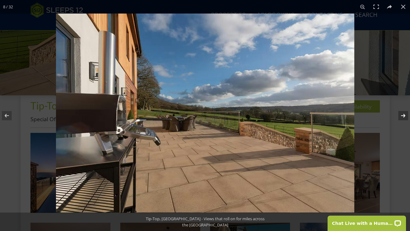
click at [405, 117] on button at bounding box center [399, 115] width 22 height 31
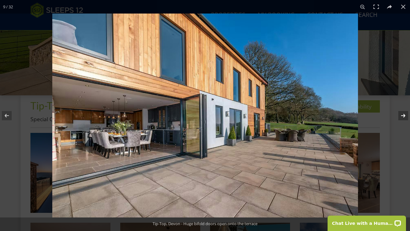
click at [405, 117] on button at bounding box center [399, 115] width 22 height 31
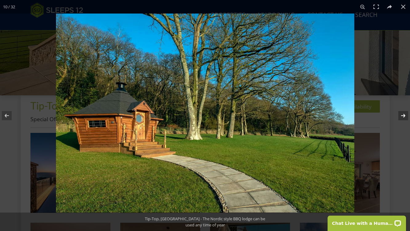
click at [405, 117] on button at bounding box center [399, 115] width 22 height 31
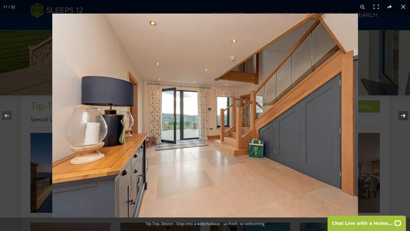
click at [405, 117] on button at bounding box center [399, 115] width 22 height 31
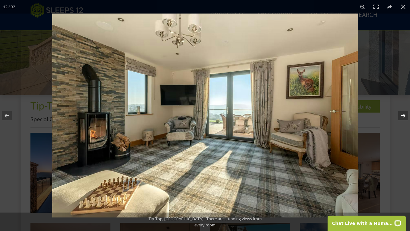
click at [405, 117] on button at bounding box center [399, 115] width 22 height 31
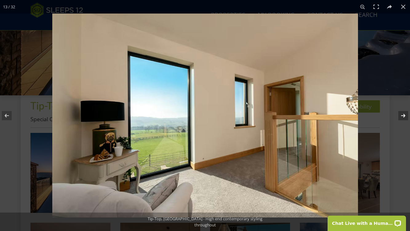
click at [405, 117] on button at bounding box center [399, 115] width 22 height 31
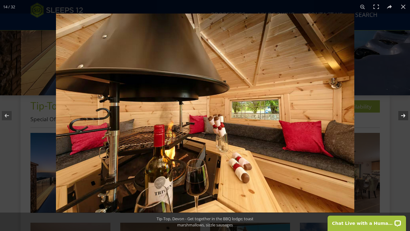
click at [405, 117] on button at bounding box center [399, 115] width 22 height 31
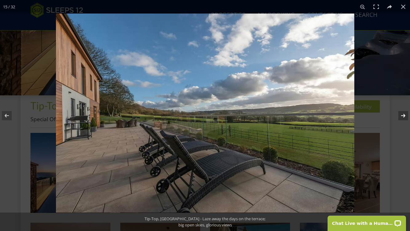
click at [405, 117] on button at bounding box center [399, 115] width 22 height 31
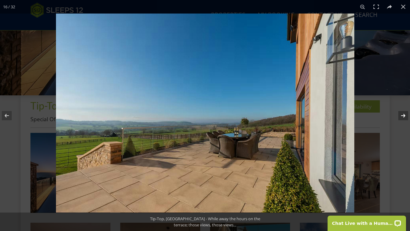
click at [405, 117] on button at bounding box center [399, 115] width 22 height 31
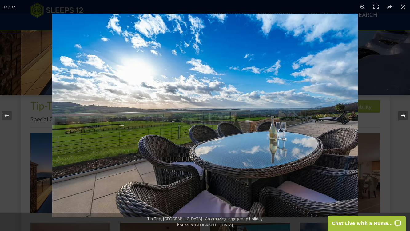
click at [405, 117] on button at bounding box center [399, 115] width 22 height 31
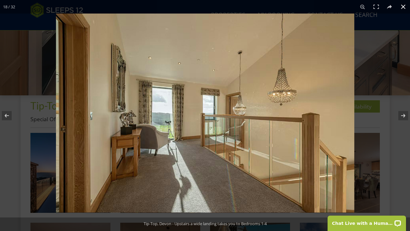
click at [405, 9] on button at bounding box center [403, 7] width 14 height 14
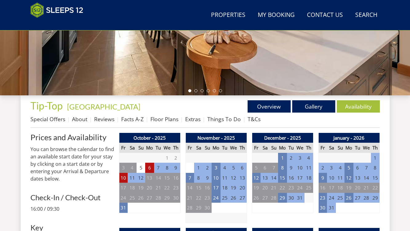
scroll to position [164, 0]
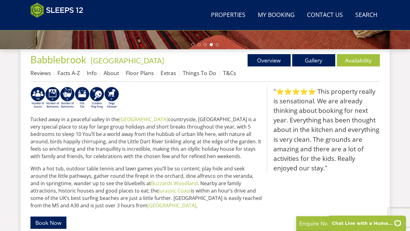
scroll to position [216, 0]
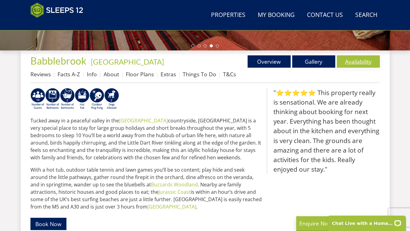
click at [357, 65] on link "Availability" at bounding box center [358, 61] width 43 height 12
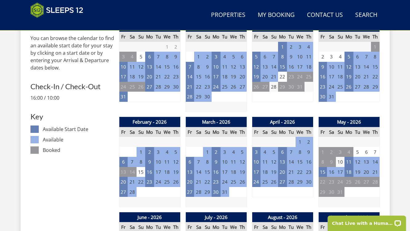
scroll to position [283, 0]
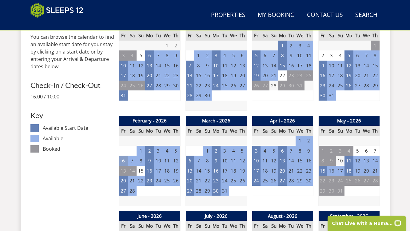
click at [123, 157] on td "6" at bounding box center [123, 161] width 9 height 10
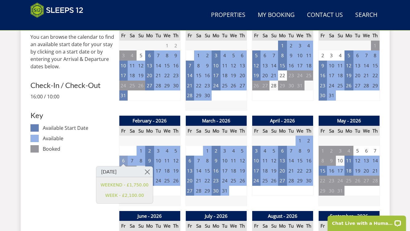
click at [123, 157] on td "6" at bounding box center [123, 161] width 9 height 10
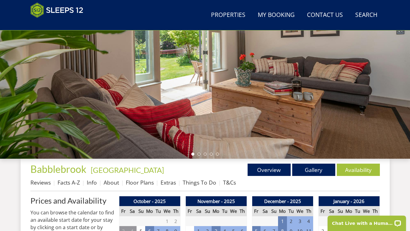
scroll to position [81, 0]
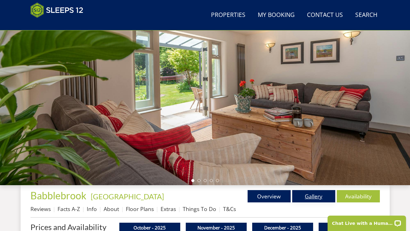
click at [315, 199] on link "Gallery" at bounding box center [313, 196] width 43 height 12
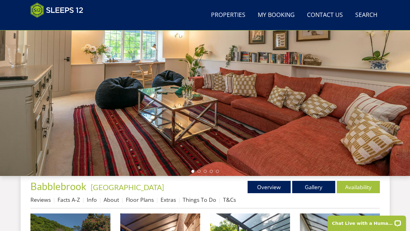
scroll to position [100, 0]
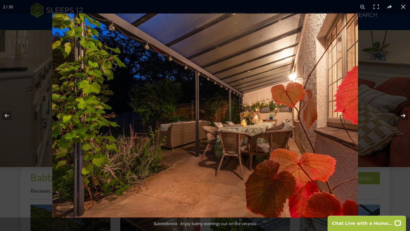
click at [401, 115] on button at bounding box center [399, 115] width 22 height 31
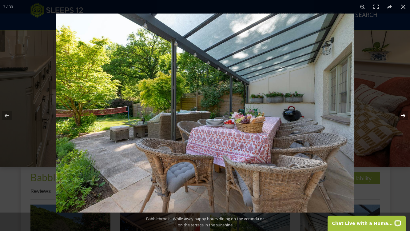
click at [401, 110] on button at bounding box center [399, 115] width 22 height 31
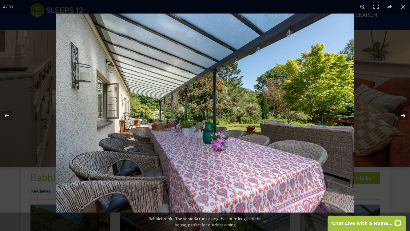
click at [401, 110] on button at bounding box center [399, 115] width 22 height 31
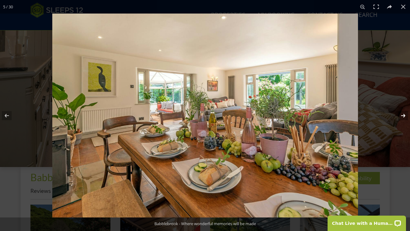
click at [401, 111] on button at bounding box center [399, 115] width 22 height 31
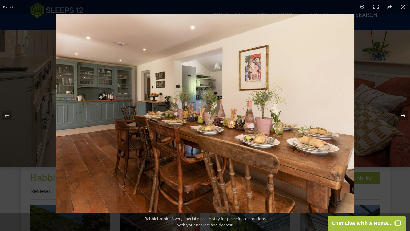
click at [401, 111] on button at bounding box center [399, 115] width 22 height 31
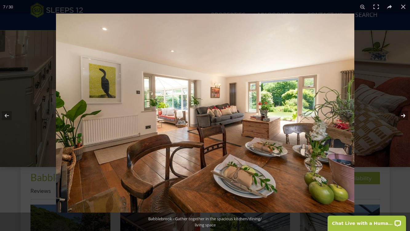
click at [401, 111] on button at bounding box center [399, 115] width 22 height 31
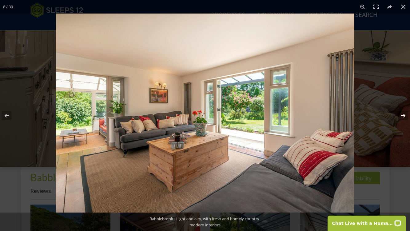
click at [401, 111] on button at bounding box center [399, 115] width 22 height 31
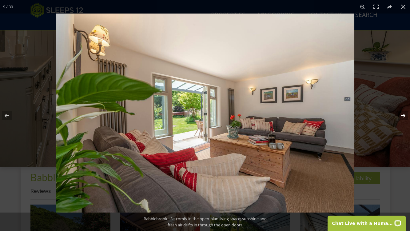
click at [401, 111] on button at bounding box center [399, 115] width 22 height 31
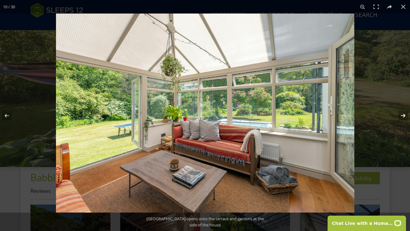
click at [401, 111] on button at bounding box center [399, 115] width 22 height 31
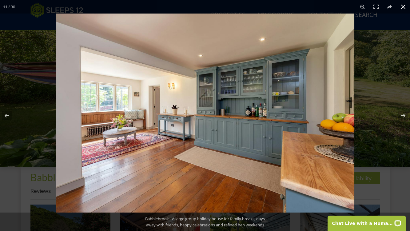
click at [405, 7] on button at bounding box center [403, 7] width 14 height 14
